Goal: Task Accomplishment & Management: Manage account settings

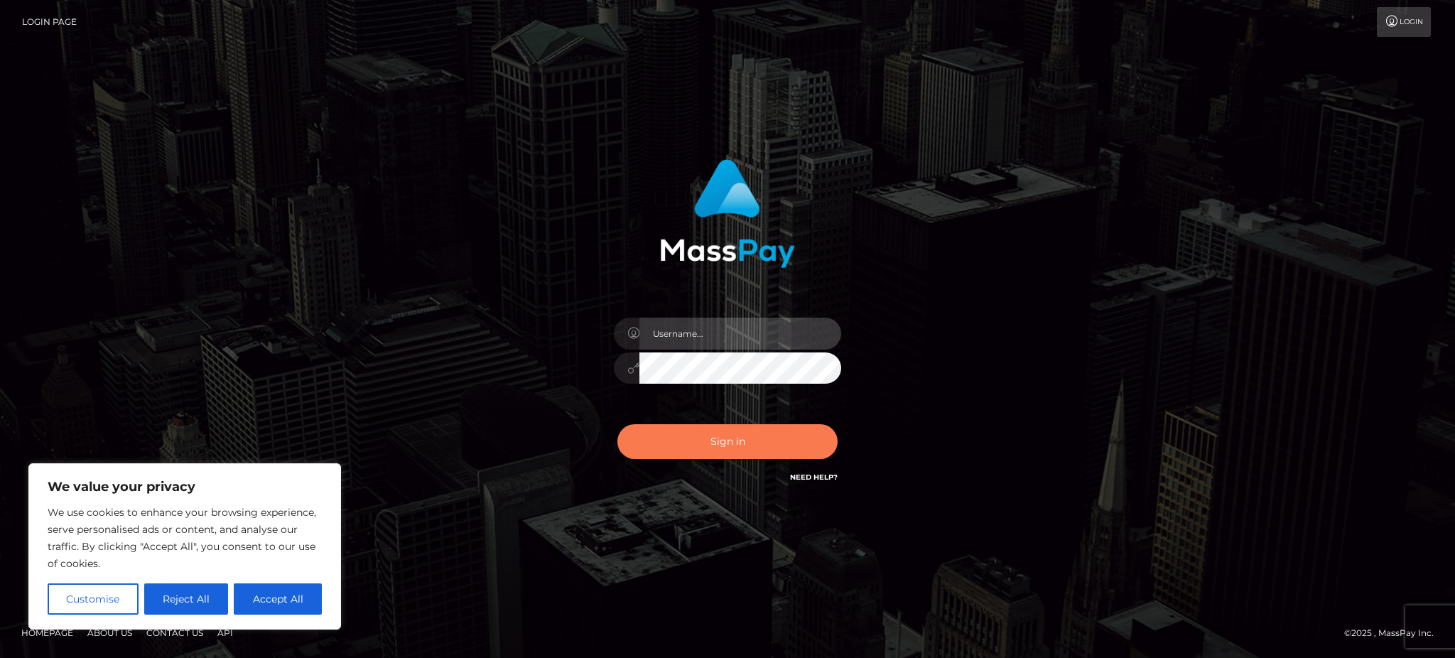
type input "Gaizelle"
drag, startPoint x: 683, startPoint y: 438, endPoint x: 671, endPoint y: 448, distance: 15.1
click at [680, 438] on button "Sign in" at bounding box center [727, 441] width 220 height 35
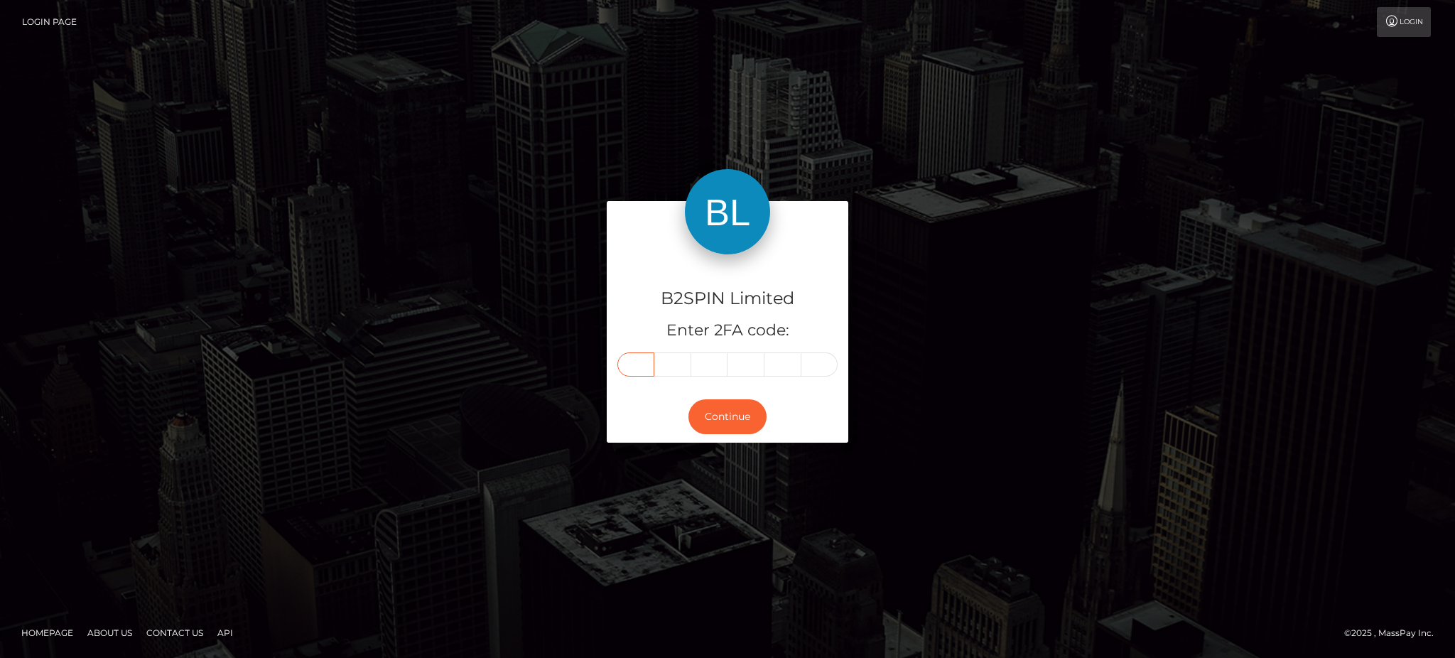
click at [641, 372] on input "text" at bounding box center [635, 364] width 37 height 24
type input "7"
type input "9"
type input "7"
type input "5"
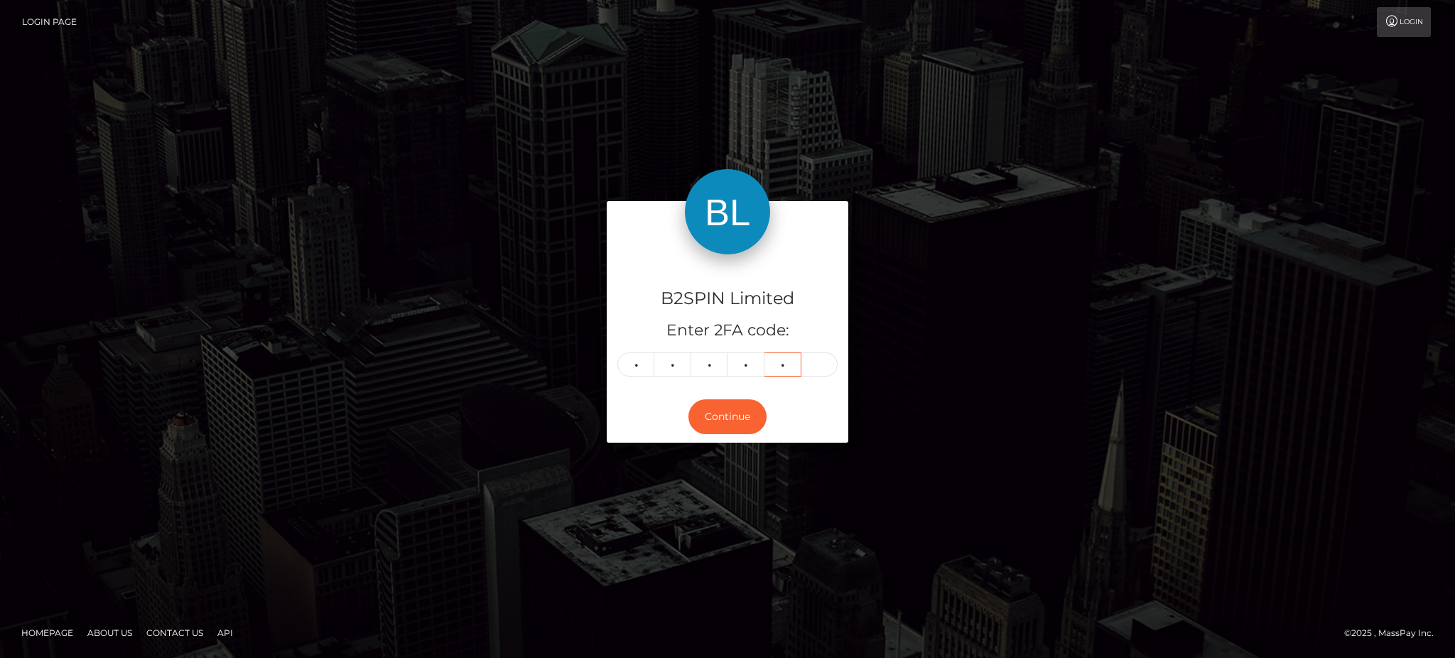
type input "6"
type input "4"
